Goal: Task Accomplishment & Management: Use online tool/utility

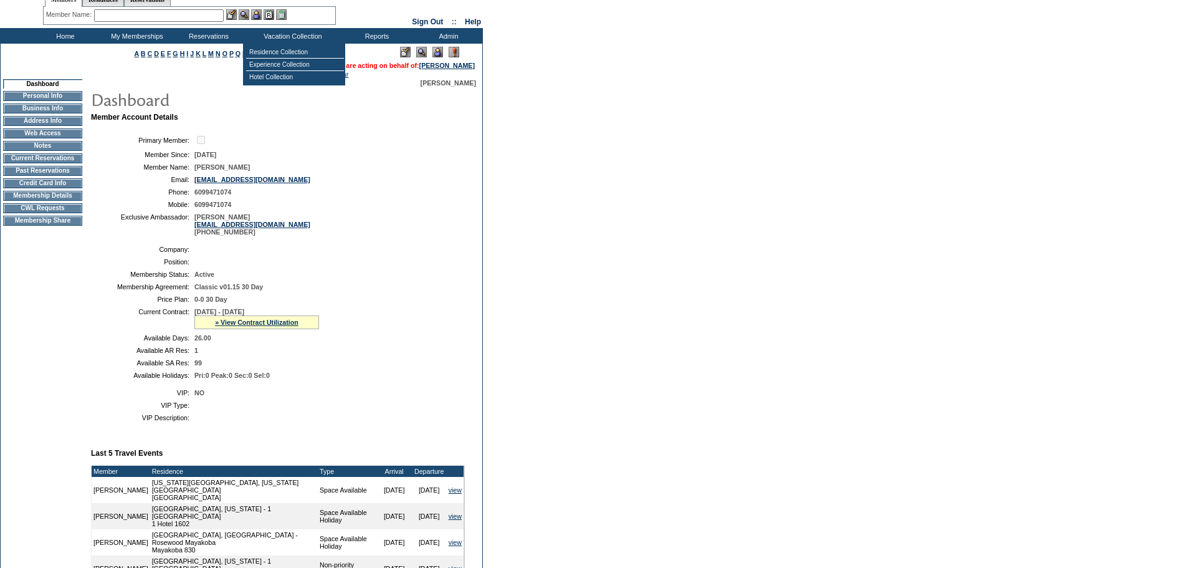
scroll to position [62, 0]
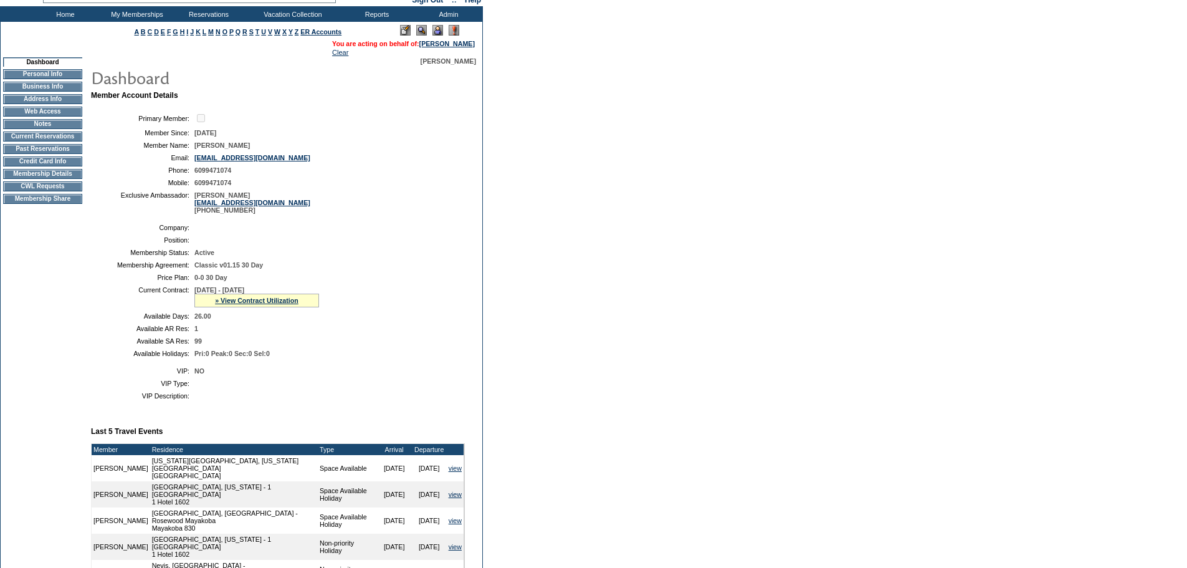
click at [41, 191] on td "CWL Requests" at bounding box center [42, 186] width 79 height 10
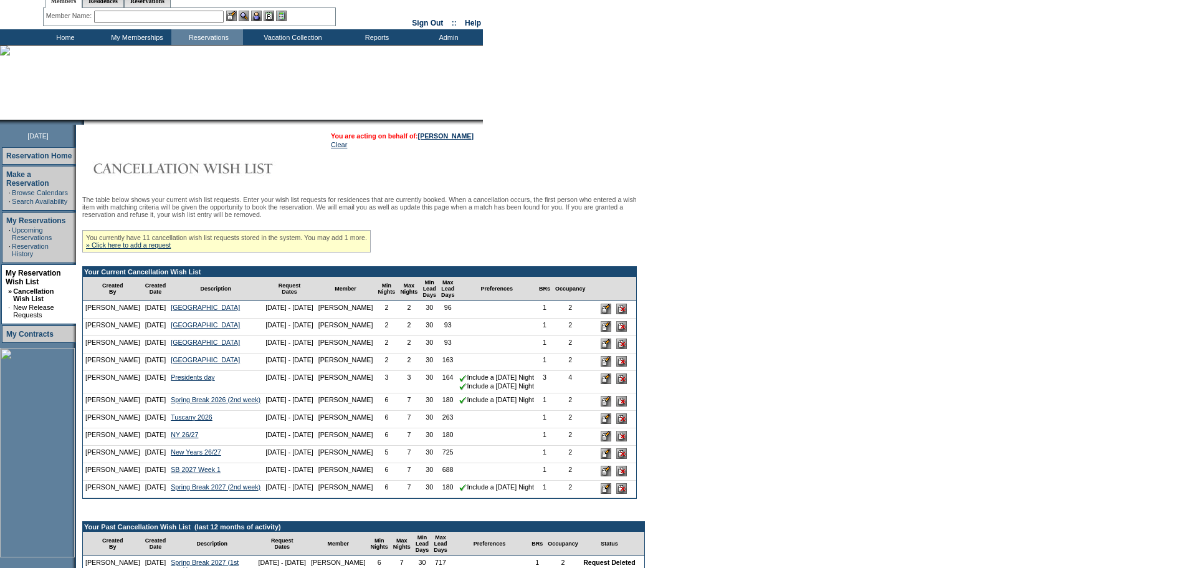
scroll to position [125, 0]
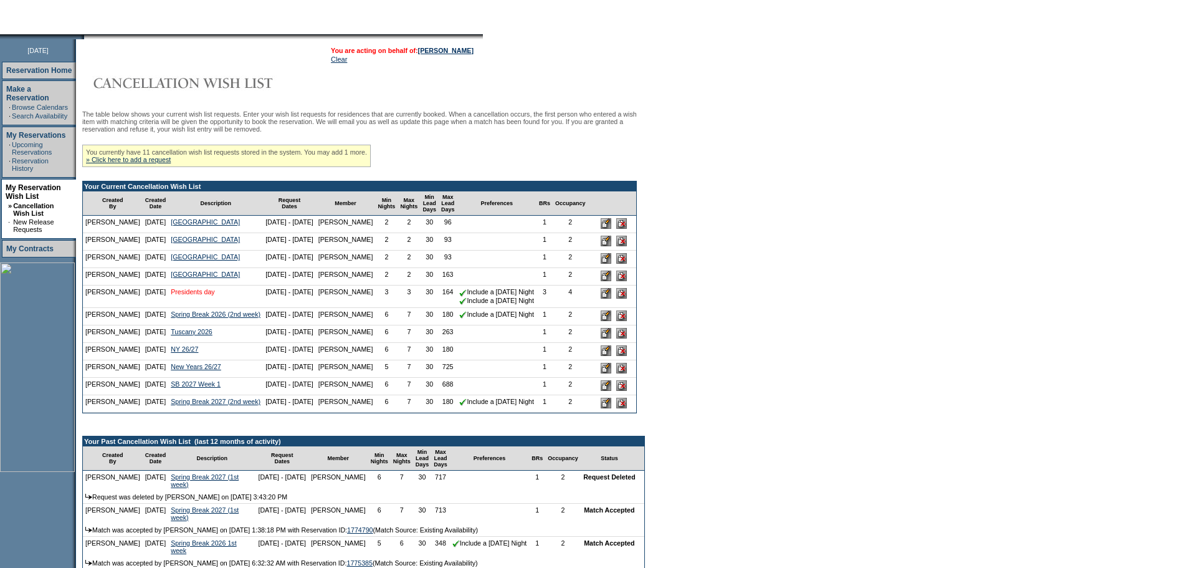
click at [191, 295] on link "Presidents day" at bounding box center [193, 291] width 44 height 7
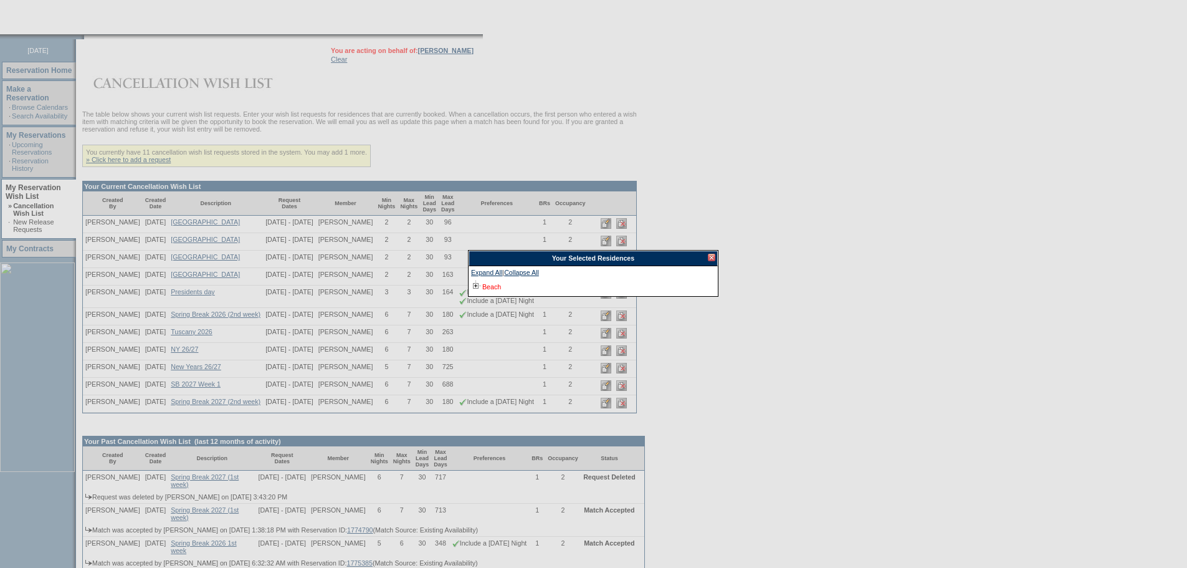
click at [495, 287] on link "Beach" at bounding box center [491, 286] width 19 height 7
click at [710, 259] on div at bounding box center [711, 257] width 7 height 7
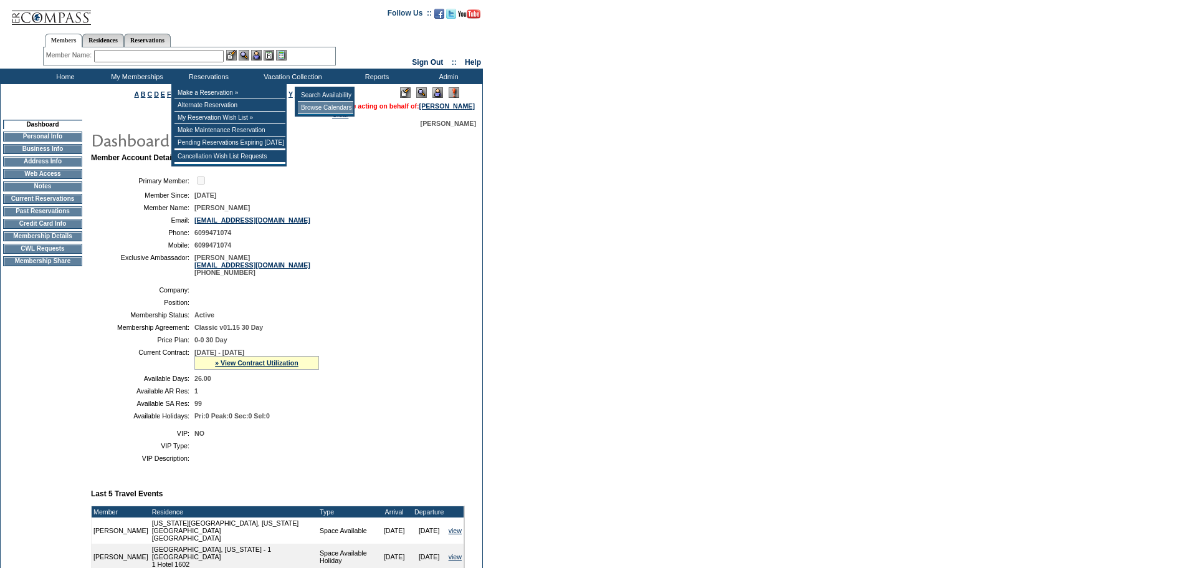
click at [325, 108] on td "Browse Calendars" at bounding box center [325, 108] width 55 height 12
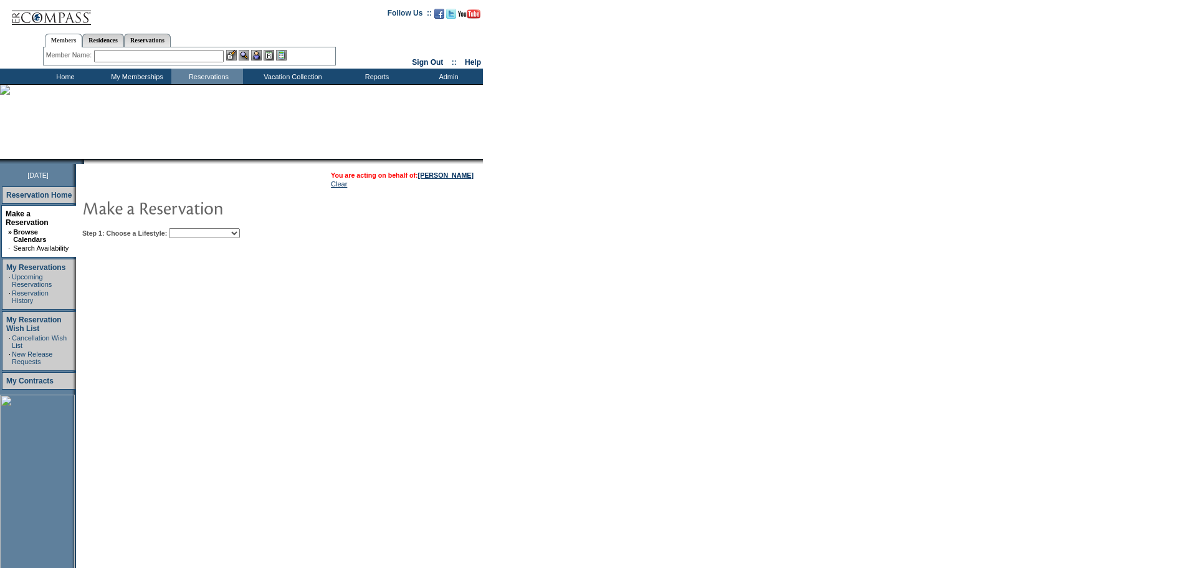
click at [208, 244] on td "You are acting on behalf of: [PERSON_NAME] Clear Step 1: Choose a Lifestyle: Be…" at bounding box center [317, 391] width 483 height 455
click at [211, 240] on table "You are acting on behalf of: [PERSON_NAME] Clear Step 1: Choose a Lifestyle: Be…" at bounding box center [317, 202] width 483 height 77
click at [208, 234] on select "Beach Leisure Metropolitan Mountain OIAL for Adventure OIAL for Couples OIAL fo…" at bounding box center [204, 233] width 71 height 10
select select "Beach"
click at [190, 229] on select "Beach Leisure Metropolitan Mountain OIAL for Adventure OIAL for Couples OIAL fo…" at bounding box center [204, 233] width 71 height 10
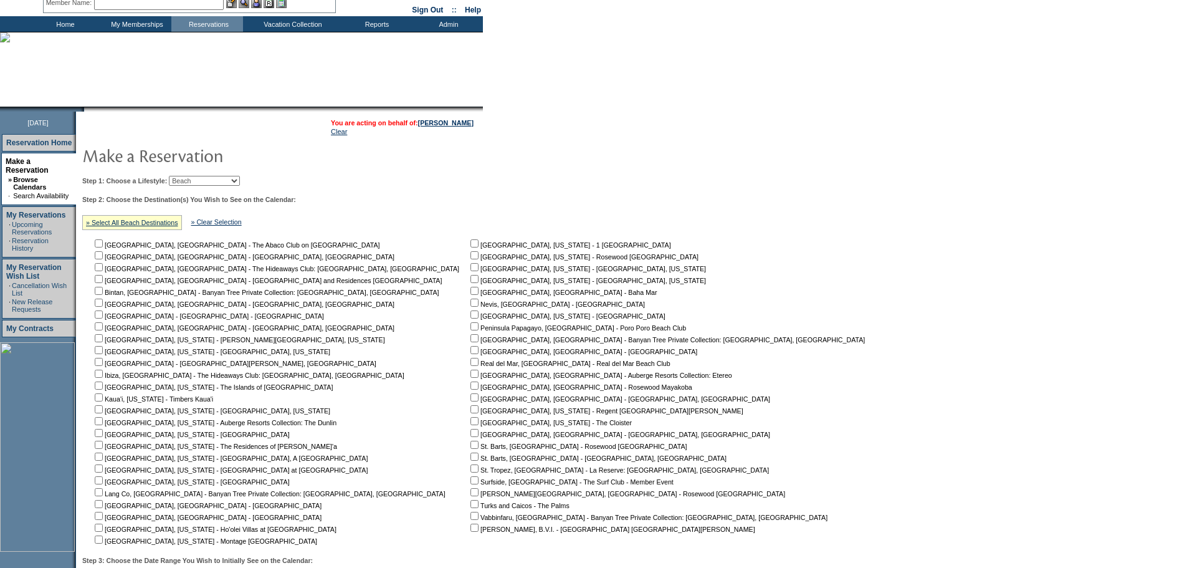
scroll to position [125, 0]
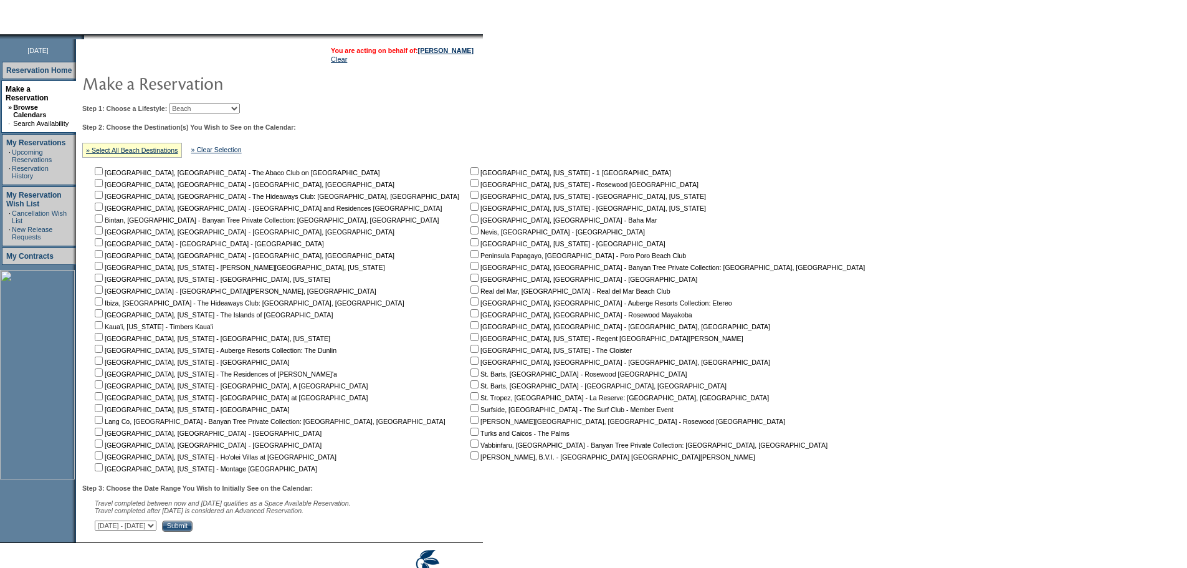
click at [470, 175] on input "checkbox" at bounding box center [474, 171] width 8 height 8
checkbox input "true"
click at [156, 530] on select "October 1, 2025 - November 15, 2025 November 16, 2025 - December 30, 2025 Decem…" at bounding box center [126, 525] width 62 height 10
select select "12/31/2025|2/13/2026"
click at [102, 526] on select "October 1, 2025 - November 15, 2025 November 16, 2025 - December 30, 2025 Decem…" at bounding box center [126, 525] width 62 height 10
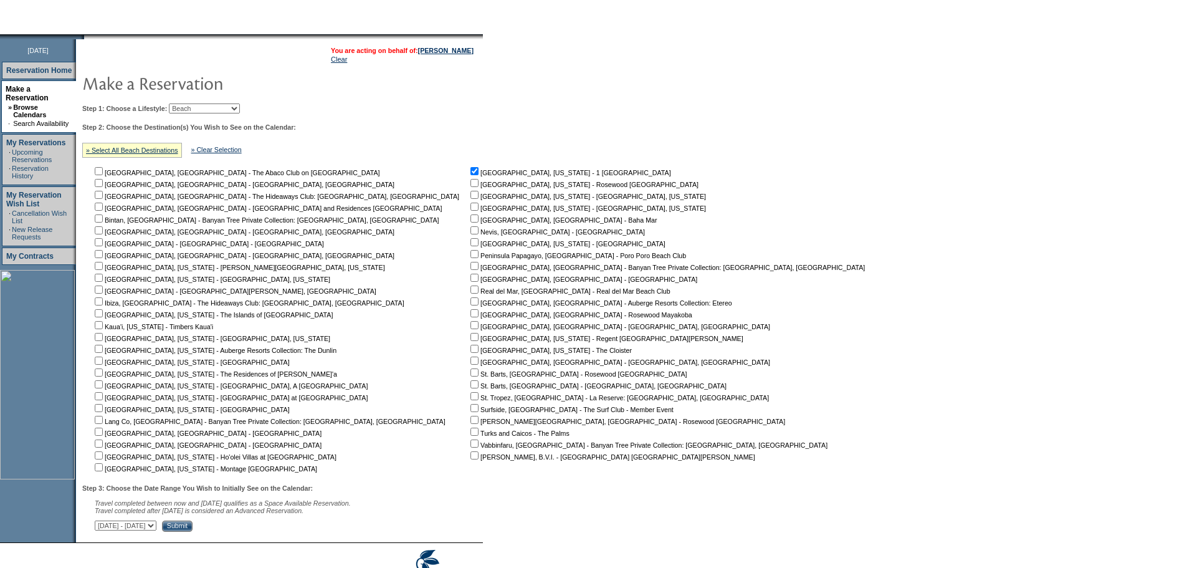
click at [193, 531] on input "Submit" at bounding box center [177, 525] width 31 height 11
